Goal: Task Accomplishment & Management: Manage account settings

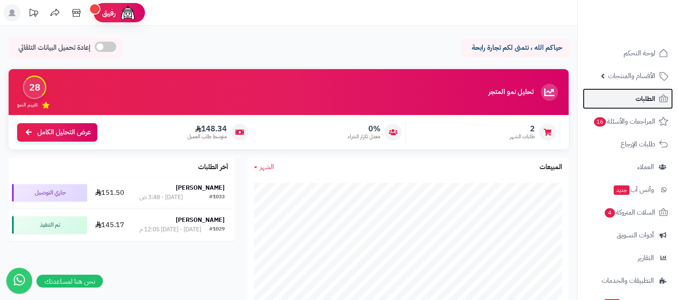
click at [637, 91] on link "الطلبات" at bounding box center [628, 98] width 90 height 21
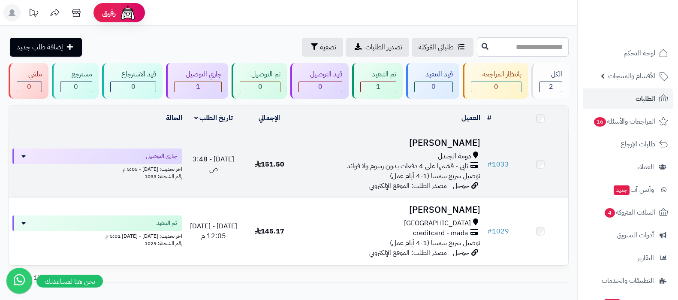
click at [461, 145] on h3 "[PERSON_NAME]" at bounding box center [390, 143] width 179 height 10
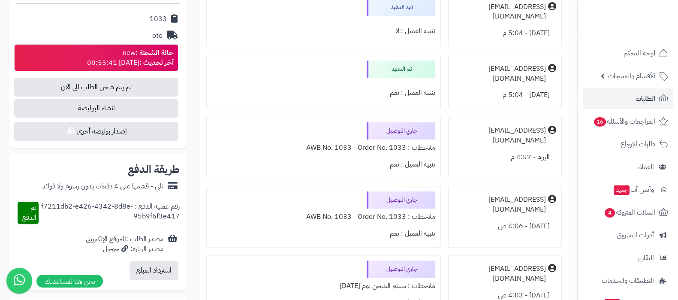
scroll to position [394, 0]
